Goal: Task Accomplishment & Management: Manage account settings

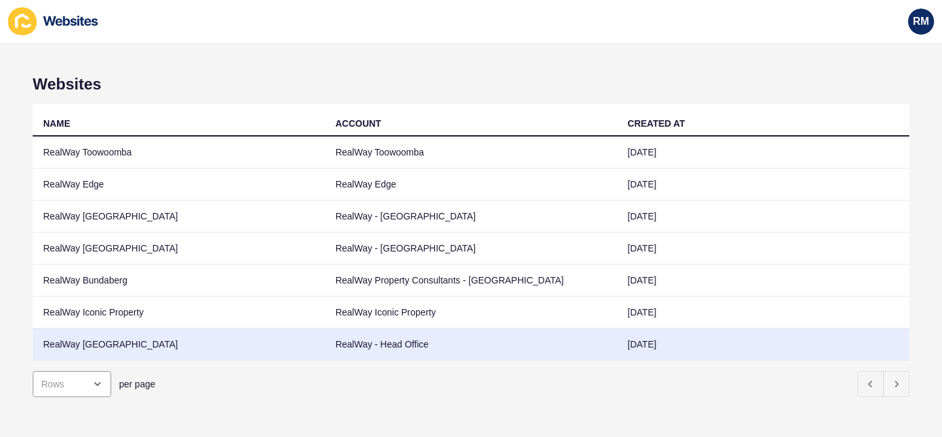
click at [120, 344] on td "RealWay [GEOGRAPHIC_DATA]" at bounding box center [179, 345] width 292 height 32
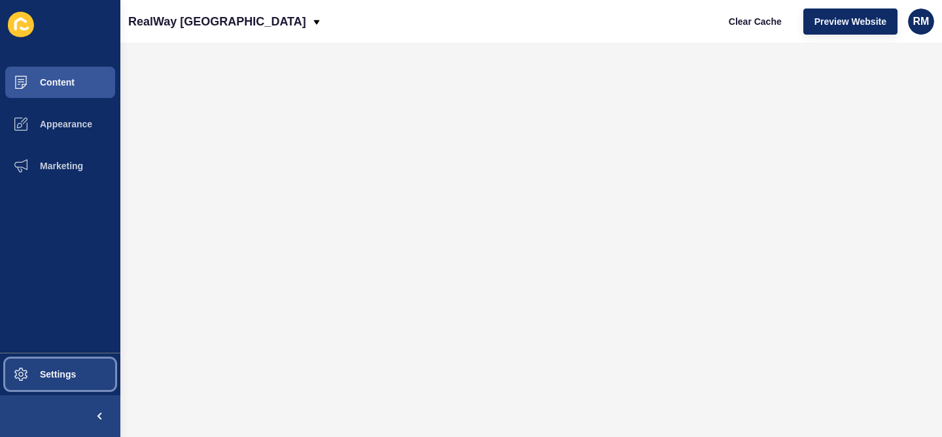
click at [58, 387] on button "Settings" at bounding box center [60, 375] width 120 height 42
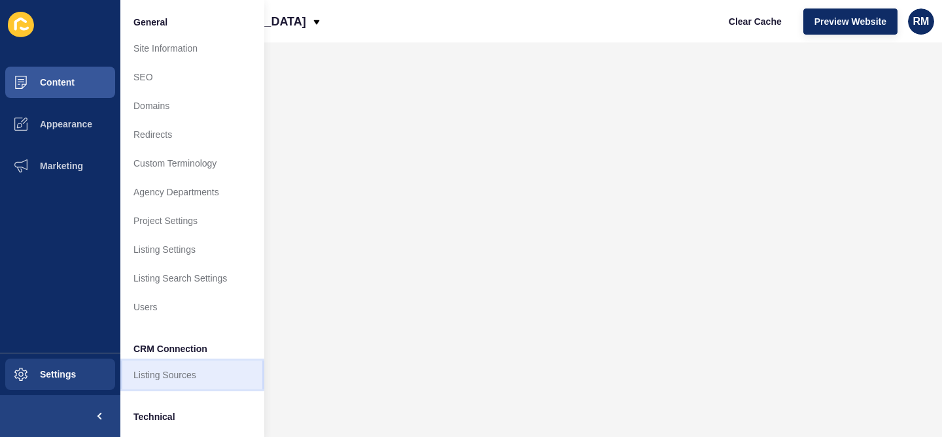
click at [199, 377] on link "Listing Sources" at bounding box center [192, 375] width 144 height 29
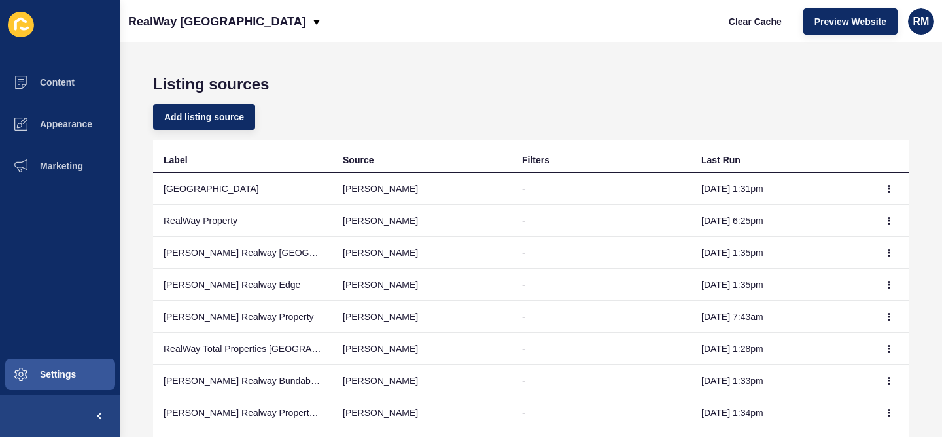
click at [894, 178] on td at bounding box center [889, 189] width 39 height 32
click at [891, 188] on icon "button" at bounding box center [889, 189] width 8 height 8
click at [693, 86] on h1 "Listing sources" at bounding box center [531, 84] width 756 height 18
click at [556, 99] on div "Add listing source" at bounding box center [531, 116] width 756 height 47
click at [702, 3] on div "RealWay [GEOGRAPHIC_DATA] Clear Cache Preview Website RM" at bounding box center [530, 21] width 821 height 42
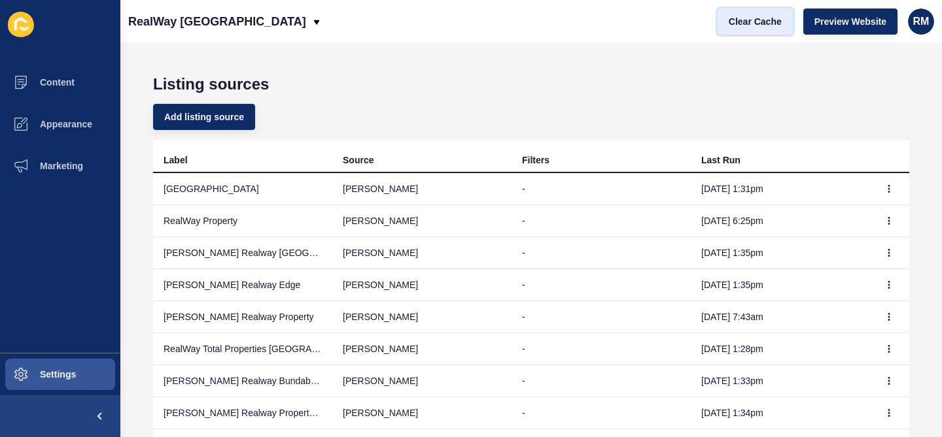
click at [737, 23] on span "Clear Cache" at bounding box center [754, 21] width 53 height 13
click at [824, 18] on span "Preview Website" at bounding box center [850, 21] width 72 height 13
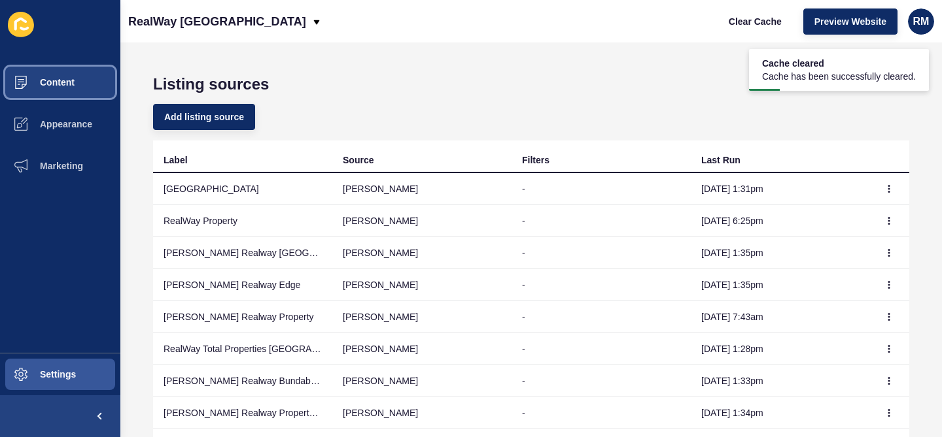
click at [67, 76] on button "Content" at bounding box center [60, 82] width 120 height 42
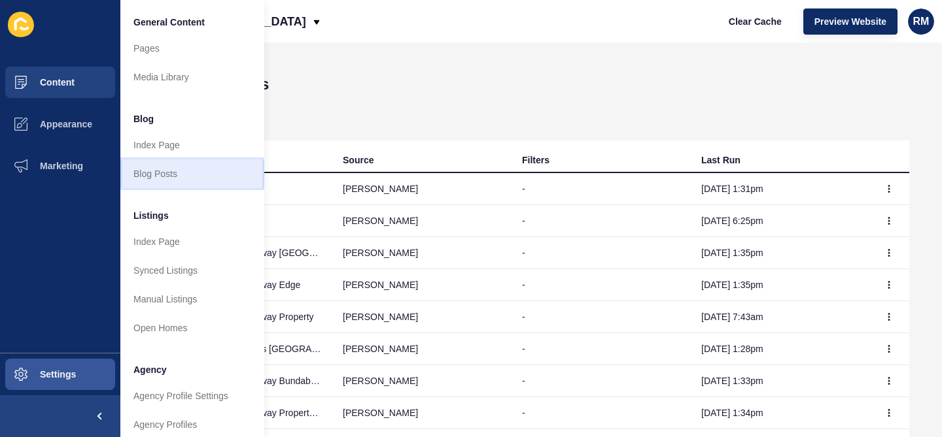
click at [177, 169] on link "Blog Posts" at bounding box center [192, 174] width 144 height 29
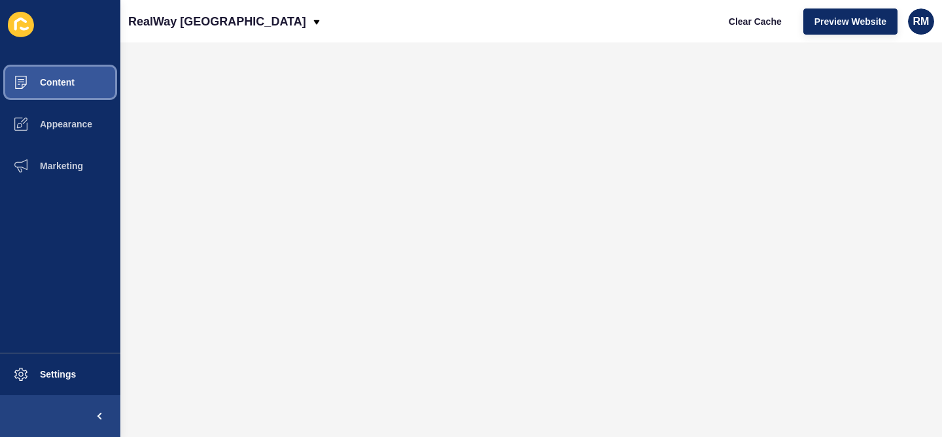
click at [80, 82] on button "Content" at bounding box center [60, 82] width 120 height 42
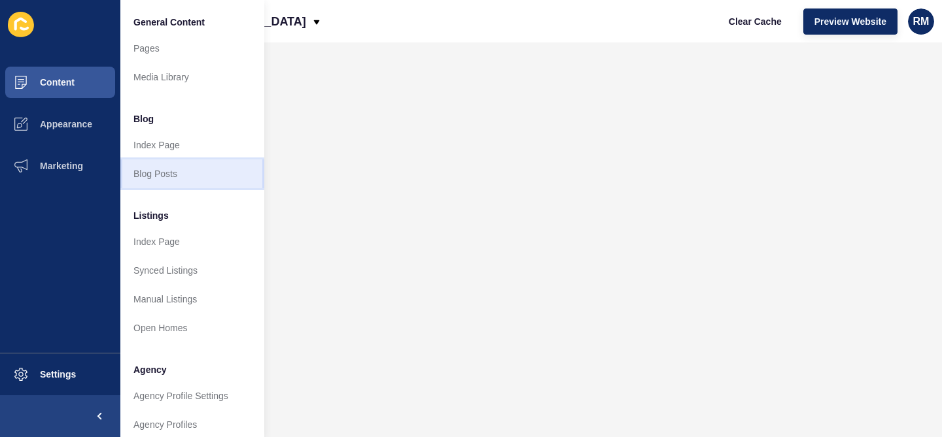
click at [201, 169] on link "Blog Posts" at bounding box center [192, 174] width 144 height 29
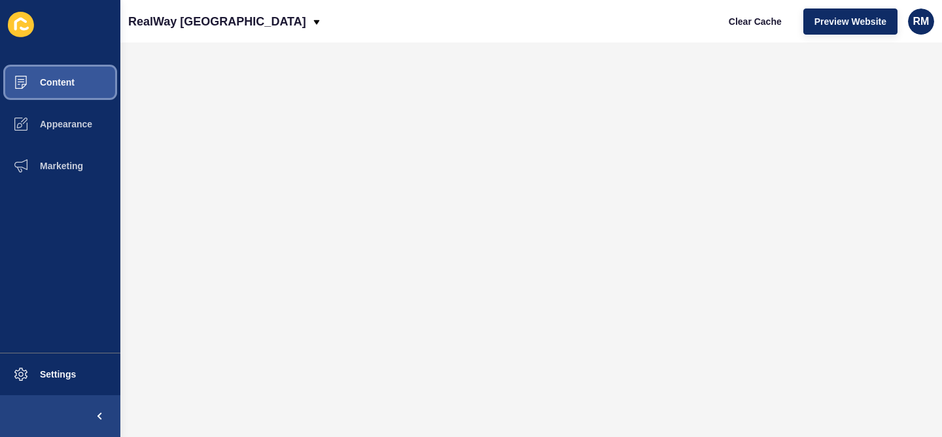
click at [65, 97] on button "Content" at bounding box center [60, 82] width 120 height 42
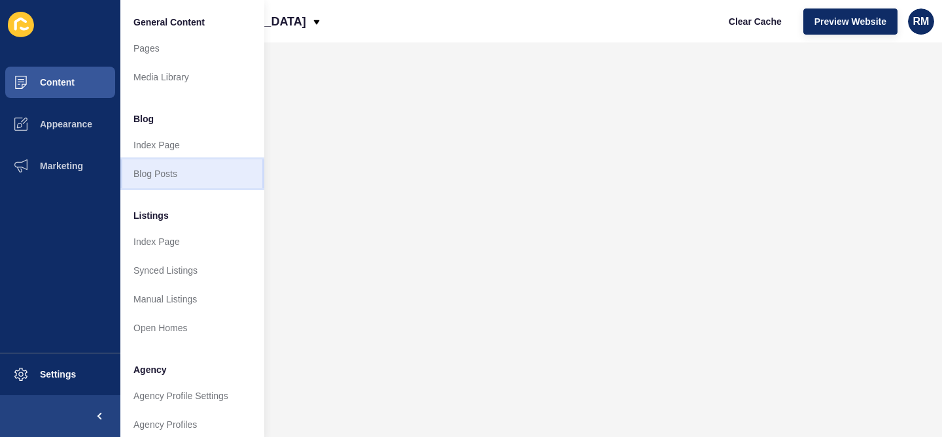
click at [188, 183] on link "Blog Posts" at bounding box center [192, 174] width 144 height 29
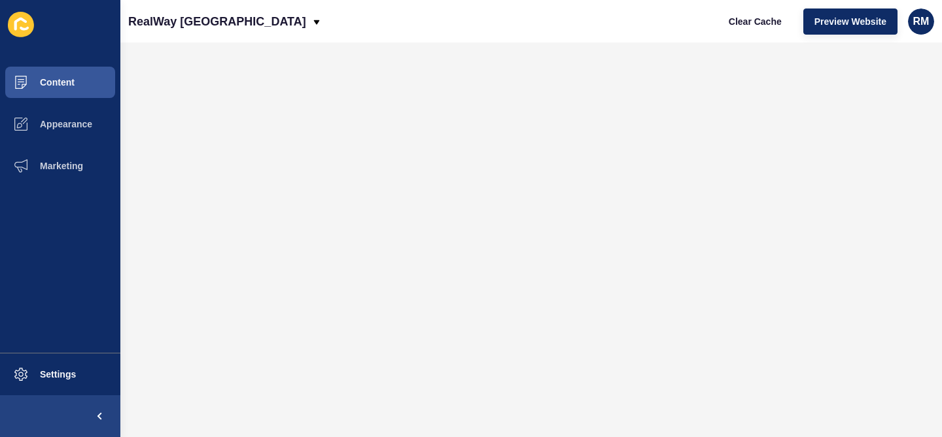
click at [248, 28] on div "RealWay [GEOGRAPHIC_DATA] Clear Cache Preview Website RM" at bounding box center [530, 21] width 821 height 42
click at [222, 16] on p "RealWay [GEOGRAPHIC_DATA]" at bounding box center [217, 21] width 178 height 33
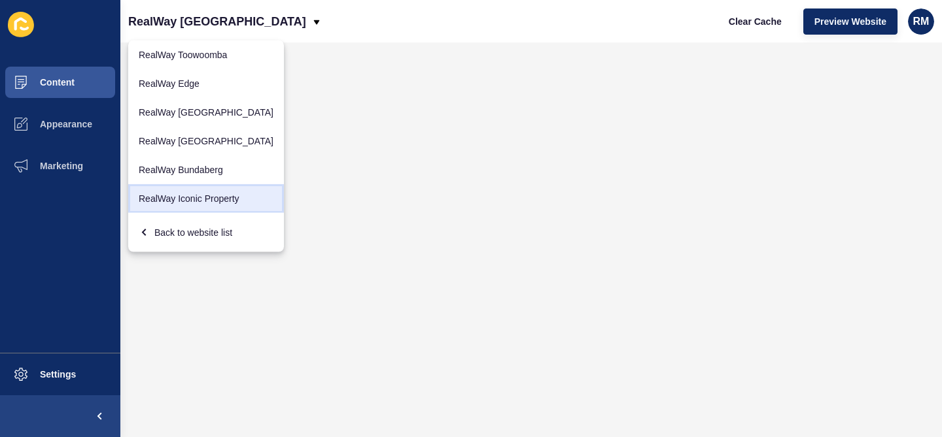
click at [195, 195] on link "RealWay Iconic Property" at bounding box center [206, 198] width 156 height 29
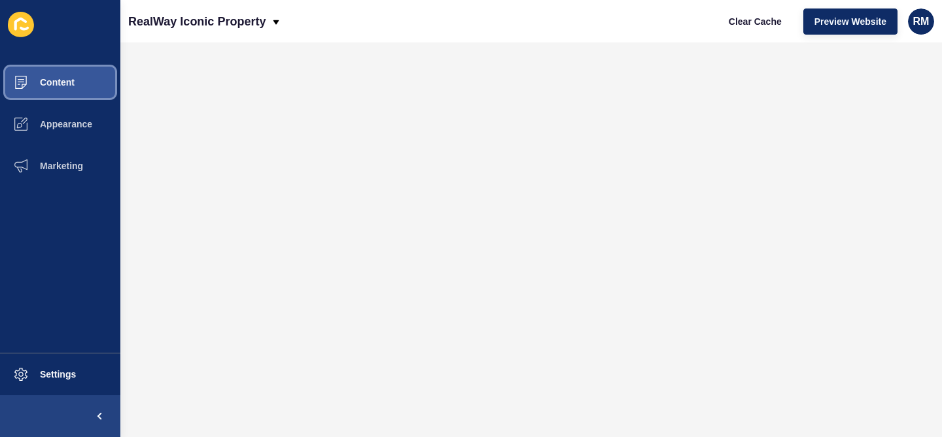
click at [105, 95] on button "Content" at bounding box center [60, 82] width 120 height 42
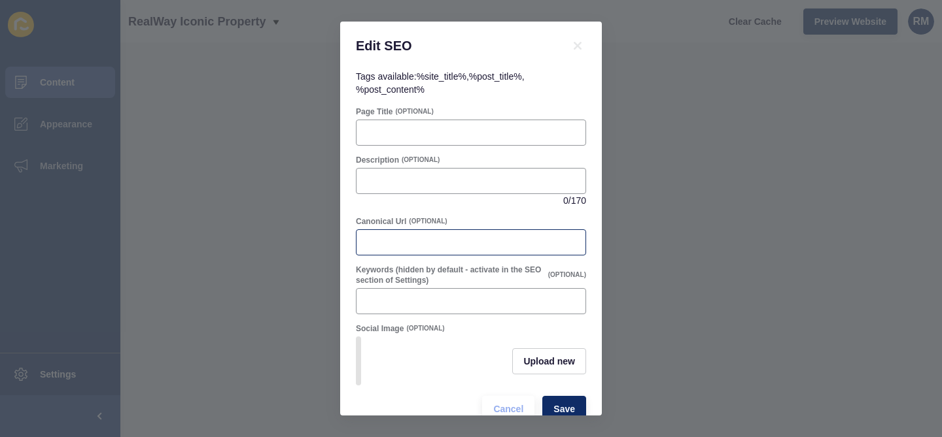
click at [394, 235] on div at bounding box center [471, 242] width 230 height 26
click at [500, 410] on span "Cancel" at bounding box center [508, 409] width 30 height 13
click at [428, 238] on input "Canonical Url" at bounding box center [470, 242] width 213 height 13
click at [509, 406] on span "Cancel" at bounding box center [508, 409] width 30 height 13
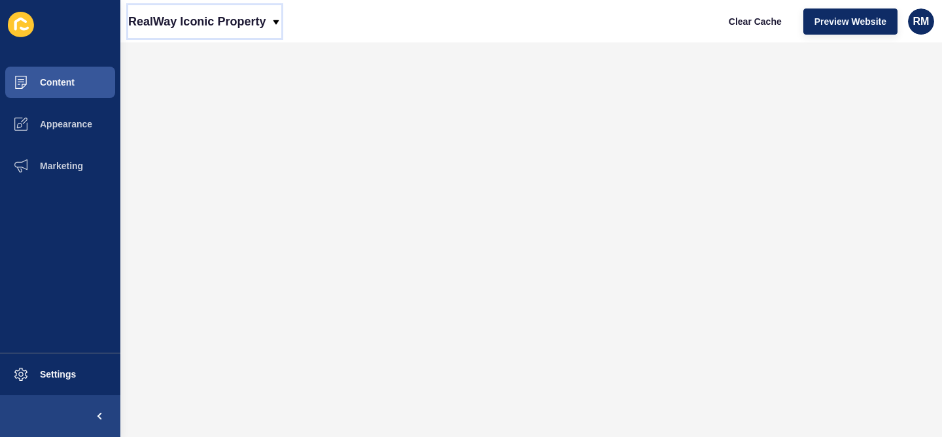
click at [262, 14] on p "RealWay Iconic Property" at bounding box center [196, 21] width 137 height 33
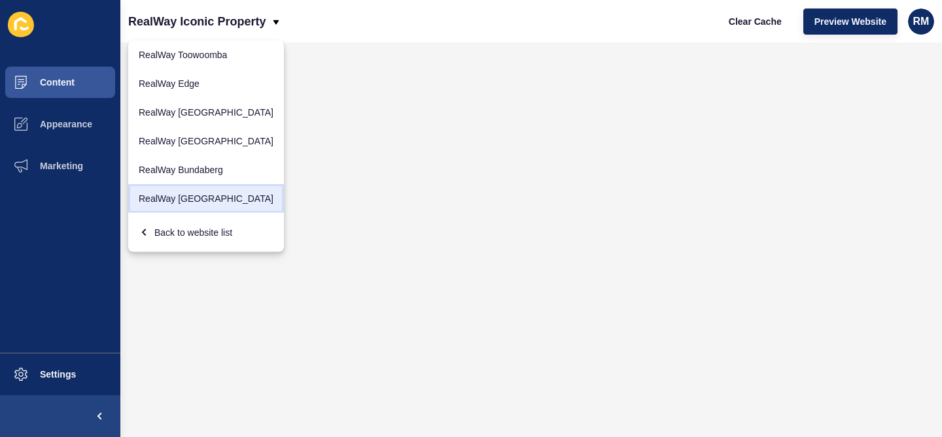
click at [207, 197] on link "RealWay [GEOGRAPHIC_DATA]" at bounding box center [206, 198] width 156 height 29
